Goal: Transaction & Acquisition: Purchase product/service

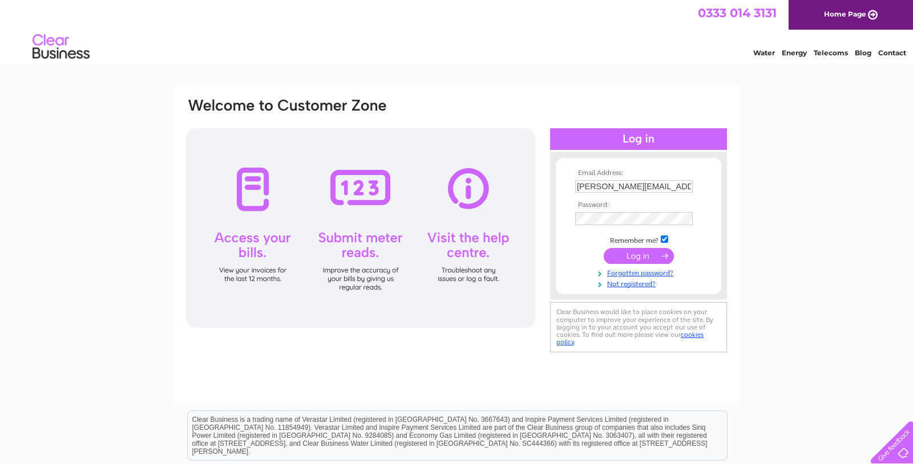
click at [626, 258] on input "submit" at bounding box center [638, 256] width 70 height 16
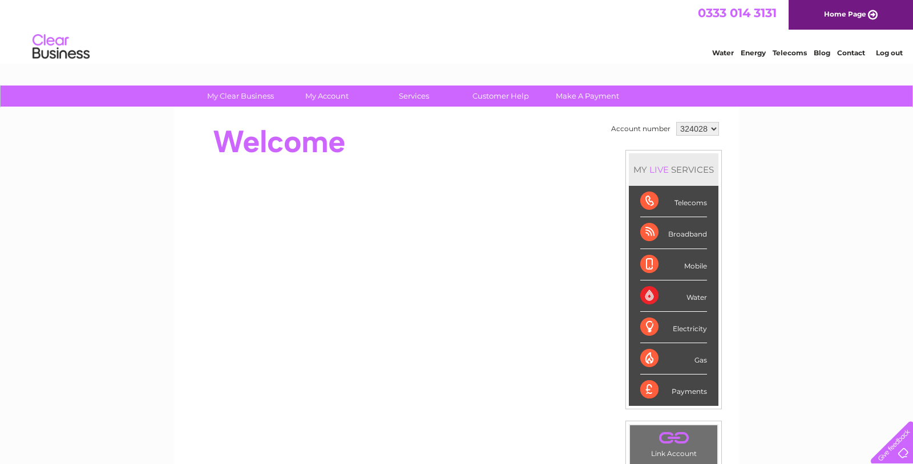
click at [647, 200] on div "Telecoms" at bounding box center [673, 201] width 67 height 31
click at [568, 95] on link "Make A Payment" at bounding box center [587, 96] width 94 height 21
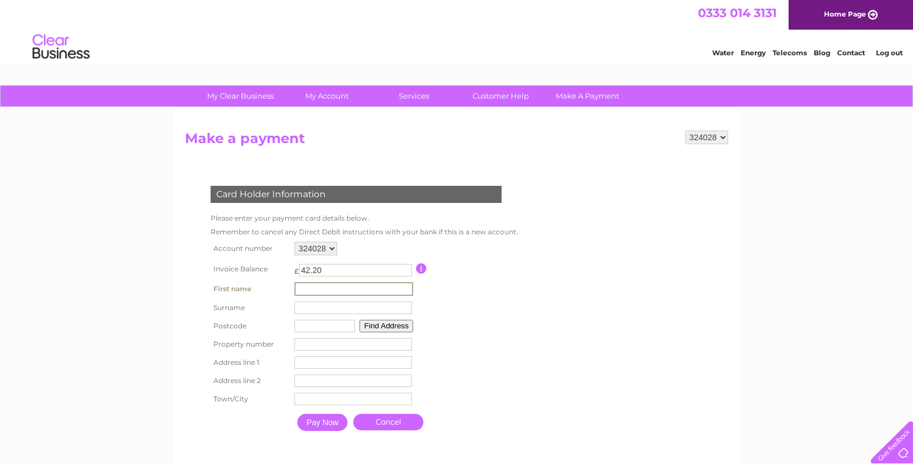
click at [316, 289] on input "text" at bounding box center [353, 289] width 119 height 14
type input "ROBIN"
type input "WALECKI"
type input "DL1 5EE"
type input "THE BOLT HOLE"
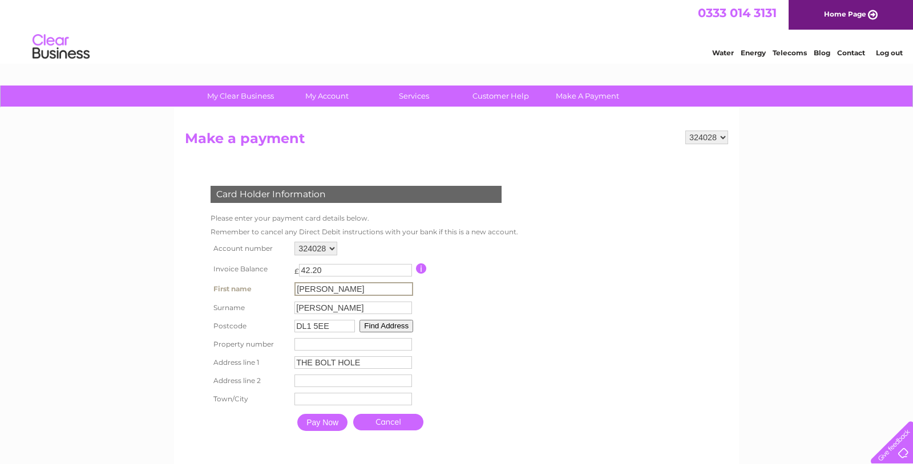
type input "2, CLIFTON AVENUE DARLINGTON DARLINGTON"
type input "DURHAM"
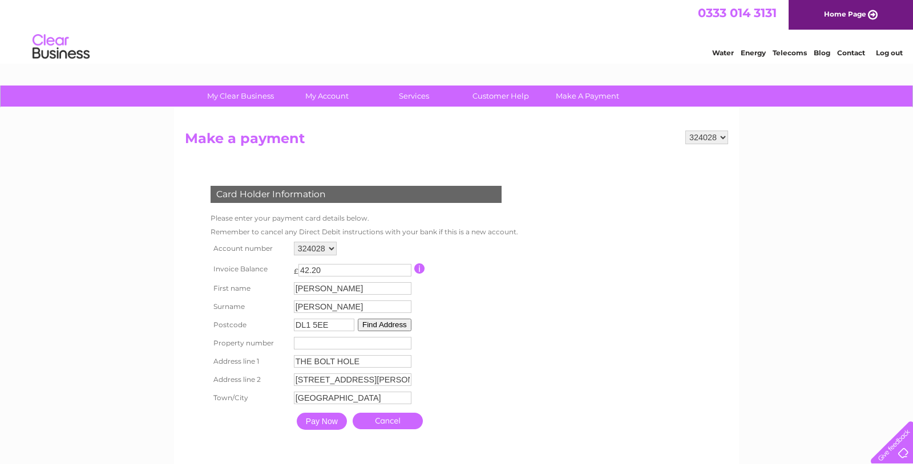
click at [302, 348] on input "number" at bounding box center [353, 343] width 118 height 13
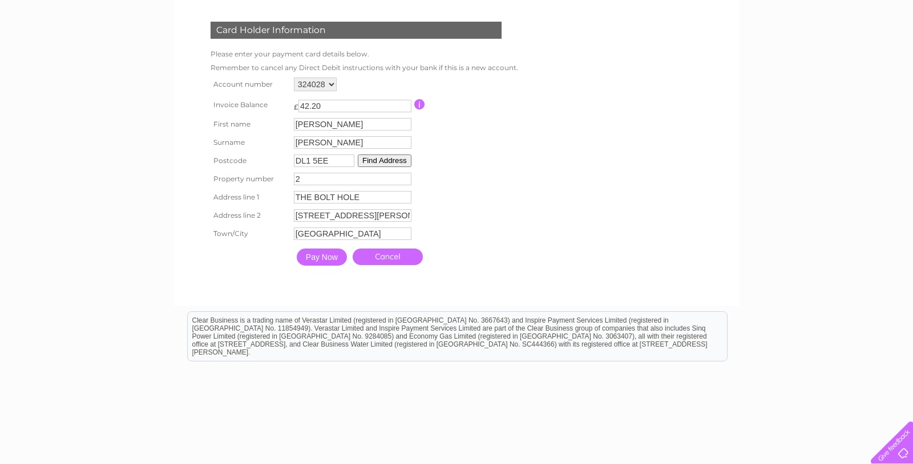
scroll to position [185, 0]
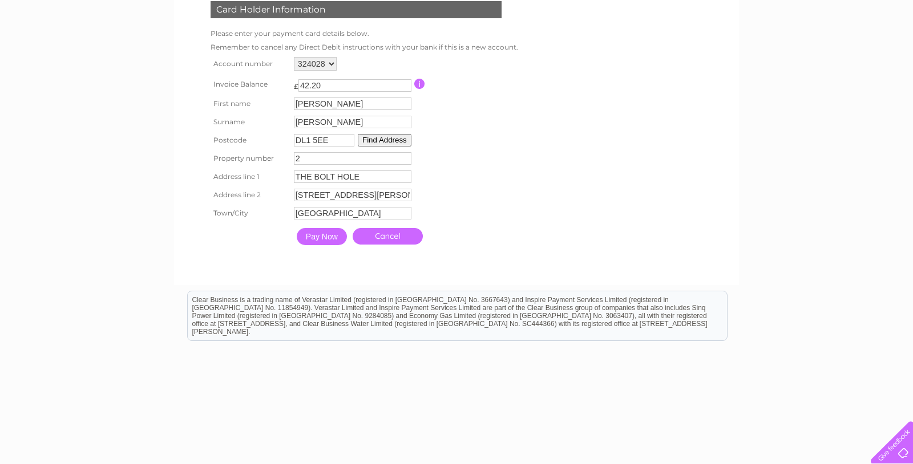
type input "2"
click at [315, 240] on input "Pay Now" at bounding box center [322, 236] width 50 height 17
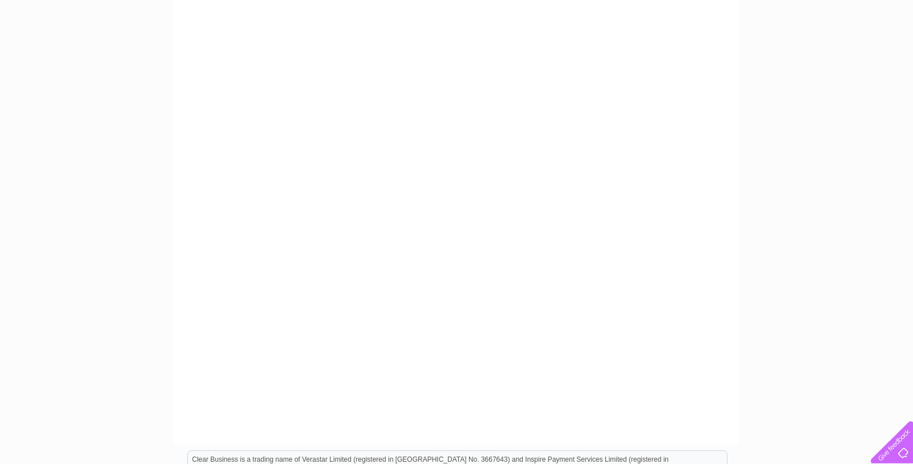
scroll to position [244, 0]
